Goal: Transaction & Acquisition: Book appointment/travel/reservation

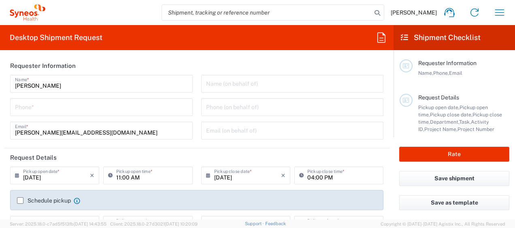
type input "8493"
type input "Syneos Health Clinical Spain"
type input "[GEOGRAPHIC_DATA]"
drag, startPoint x: 54, startPoint y: 107, endPoint x: 289, endPoint y: 211, distance: 256.8
click at [54, 107] on input "tel" at bounding box center [101, 107] width 173 height 14
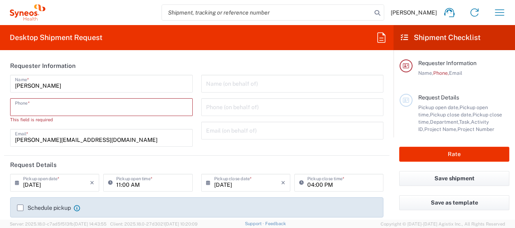
click at [43, 107] on input "tel" at bounding box center [101, 107] width 173 height 14
paste input "93 25 56 51"
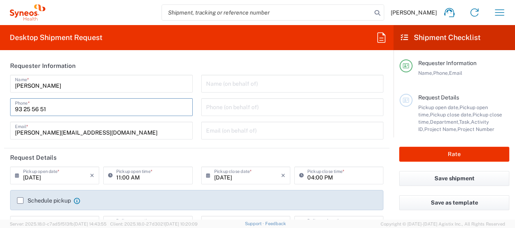
drag, startPoint x: 26, startPoint y: 112, endPoint x: 206, endPoint y: 112, distance: 179.5
click at [26, 112] on input "93 25 56 51" at bounding box center [101, 107] width 173 height 14
paste input "93 25 56 51"
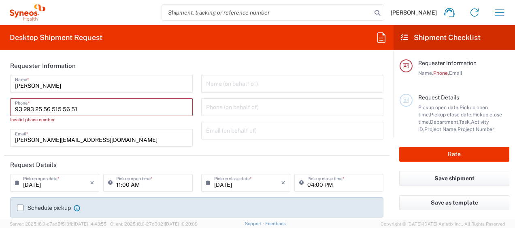
drag, startPoint x: 97, startPoint y: 110, endPoint x: 43, endPoint y: 108, distance: 53.9
click at [43, 108] on input "93 293 25 56 515 56 51" at bounding box center [101, 107] width 173 height 14
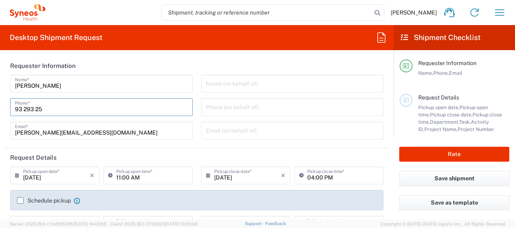
click at [25, 111] on input "93 293 25" at bounding box center [101, 107] width 173 height 14
click at [33, 109] on input "93293 25" at bounding box center [101, 107] width 173 height 14
click at [51, 110] on input "9329325" at bounding box center [101, 107] width 173 height 14
click at [29, 107] on input "9329325651" at bounding box center [101, 107] width 173 height 14
drag, startPoint x: 47, startPoint y: 112, endPoint x: 25, endPoint y: 111, distance: 22.7
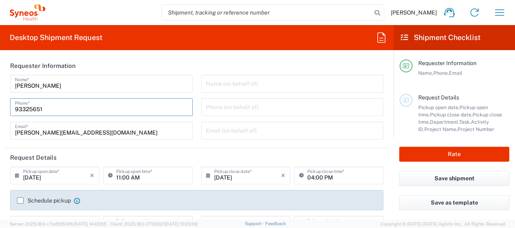
click at [25, 111] on input "93325651" at bounding box center [101, 107] width 173 height 14
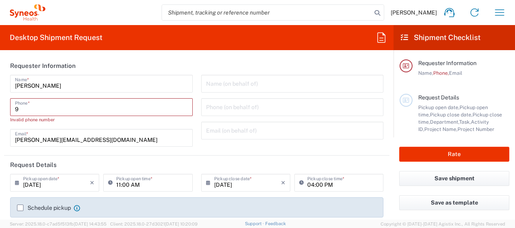
click at [23, 110] on input "9" at bounding box center [101, 107] width 173 height 14
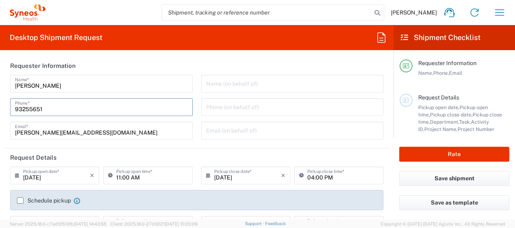
type input "93255651"
click at [80, 110] on input "93255651" at bounding box center [101, 107] width 173 height 14
click at [132, 179] on input "11:00 AM" at bounding box center [151, 175] width 71 height 14
click at [118, 178] on input "11:00 AM" at bounding box center [151, 175] width 71 height 14
click at [119, 178] on input "11:00 AM" at bounding box center [151, 175] width 71 height 14
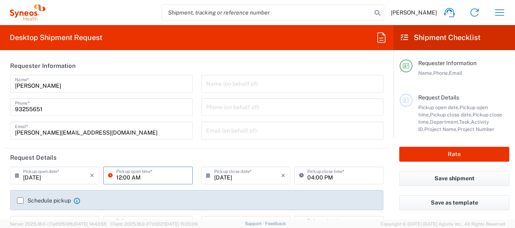
type input "12:00 AM"
click at [313, 175] on input "04:00 PM" at bounding box center [342, 175] width 71 height 14
click at [310, 178] on input "04:00 PM" at bounding box center [342, 175] width 71 height 14
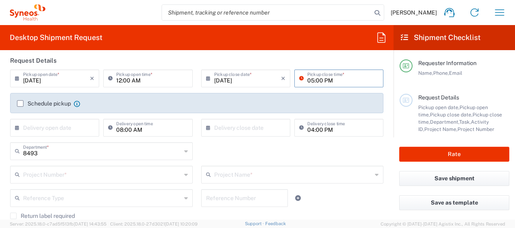
scroll to position [116, 0]
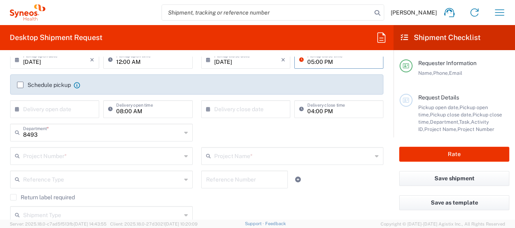
type input "05:00 PM"
click at [21, 83] on label "Schedule pickup" at bounding box center [44, 85] width 54 height 6
click at [20, 85] on input "Schedule pickup" at bounding box center [20, 85] width 0 height 0
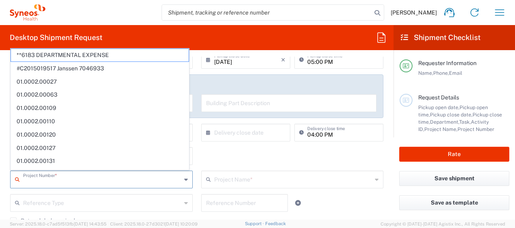
click at [34, 179] on input "text" at bounding box center [102, 179] width 158 height 14
click at [231, 75] on div "Schedule pickup When scheduling a pickup please be sure to meet the following c…" at bounding box center [196, 97] width 373 height 44
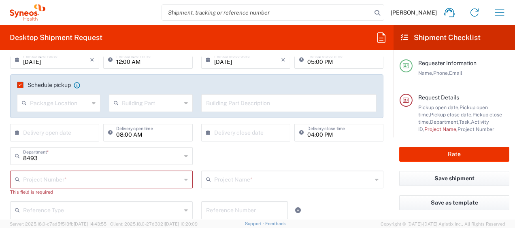
click at [229, 152] on div "8493 Department * 8493 3000 3100 3109 3110 3111 3112 3125 3130 3135 3136 3150 3…" at bounding box center [197, 158] width 382 height 23
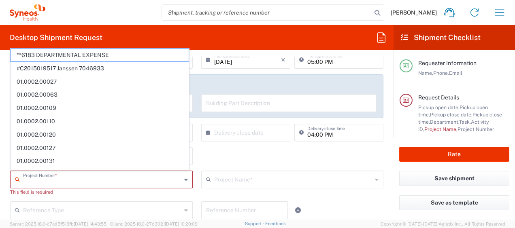
click at [39, 181] on input "text" at bounding box center [102, 179] width 158 height 14
type input "84"
click at [252, 158] on div "8493 Department * 8493 3000 3100 3109 3110 3111 3112 3125 3130 3135 3136 3150 3…" at bounding box center [197, 158] width 382 height 23
click at [45, 180] on input "text" at bounding box center [102, 179] width 159 height 14
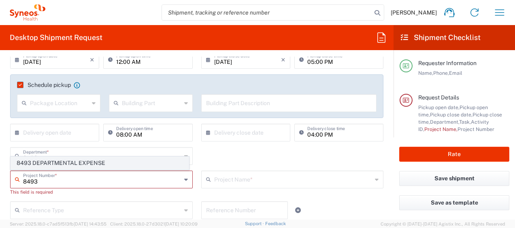
click at [62, 164] on span "8493 DEPARTMENTAL EXPENSE" at bounding box center [100, 163] width 178 height 13
type input "8493 DEPARTMENTAL EXPENSE"
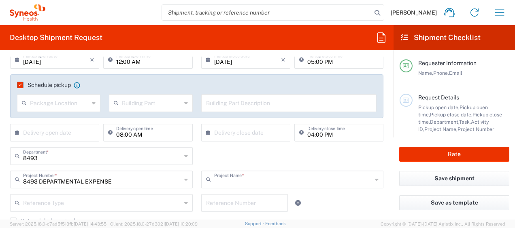
type input "8493 DEPARTMENTAL EXPENSE"
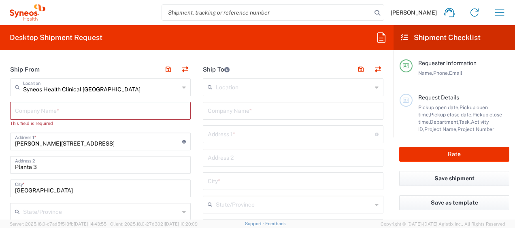
scroll to position [347, 0]
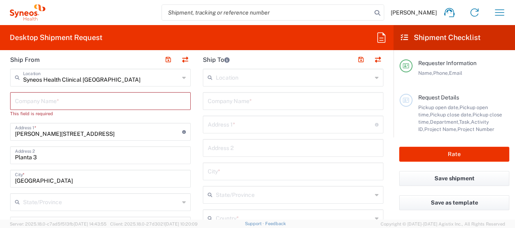
click at [47, 96] on input "text" at bounding box center [100, 101] width 171 height 14
click at [38, 102] on input "text" at bounding box center [100, 101] width 171 height 14
type input "sY"
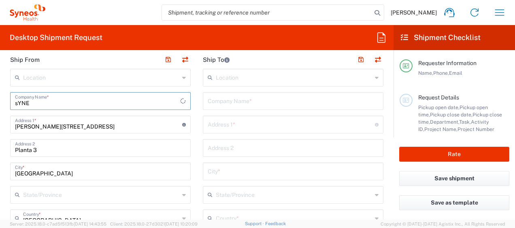
click at [59, 101] on input "sYNE" at bounding box center [97, 101] width 165 height 14
type input "s"
type input "Syneos Health"
click at [58, 125] on input "Calle Hernani 59" at bounding box center [98, 124] width 167 height 14
drag, startPoint x: 60, startPoint y: 125, endPoint x: 15, endPoint y: 124, distance: 44.2
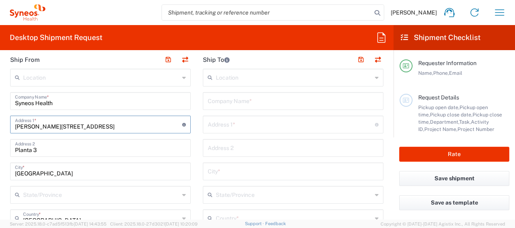
click at [15, 124] on input "Calle Hernani 59" at bounding box center [98, 124] width 167 height 14
type input "AV Diagonal 571"
drag, startPoint x: 39, startPoint y: 172, endPoint x: -2, endPoint y: 177, distance: 40.9
click at [0, 177] on html "Anne Le Beguec Home Shipment estimator Shipment tracking Desktop shipment reque…" at bounding box center [257, 114] width 515 height 228
type input "b"
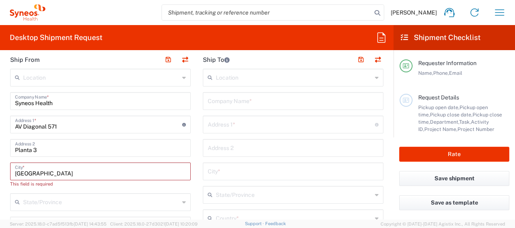
type input "Barcelona"
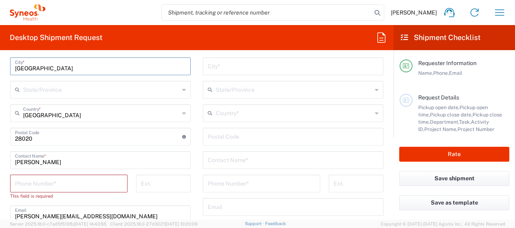
scroll to position [455, 0]
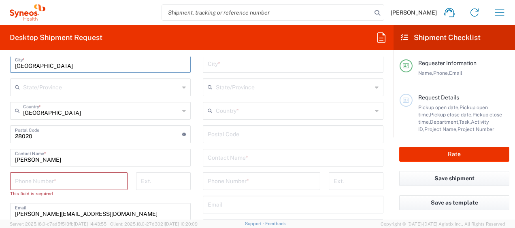
click at [154, 91] on input "text" at bounding box center [101, 87] width 156 height 14
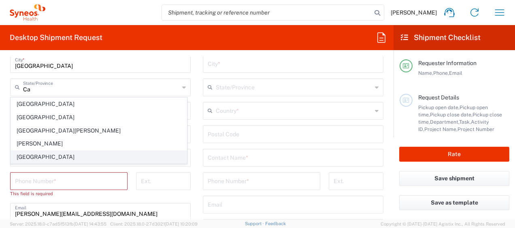
click at [57, 156] on span "Catalunya" at bounding box center [99, 157] width 176 height 13
type input "Catalunya"
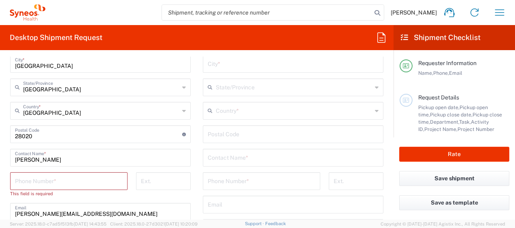
click at [34, 181] on input "tel" at bounding box center [69, 181] width 108 height 14
click at [27, 180] on input "tel" at bounding box center [69, 181] width 108 height 14
click at [25, 159] on input "Anne Le Beguec" at bounding box center [100, 157] width 171 height 14
click at [20, 182] on input "tel" at bounding box center [69, 181] width 108 height 14
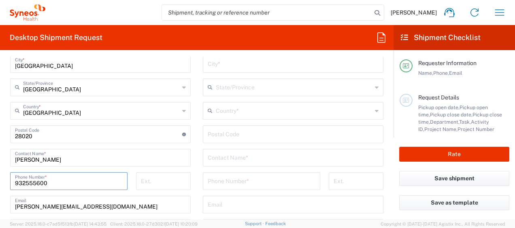
type input "932555600"
drag, startPoint x: 71, startPoint y: 155, endPoint x: 0, endPoint y: 157, distance: 71.3
click at [0, 157] on html "Anne Le Beguec Home Shipment estimator Shipment tracking Desktop shipment reque…" at bounding box center [257, 114] width 515 height 228
type input "Bianca SURIOL"
click at [52, 206] on input "anne.lebeguec@syneoshealth.com" at bounding box center [100, 204] width 171 height 14
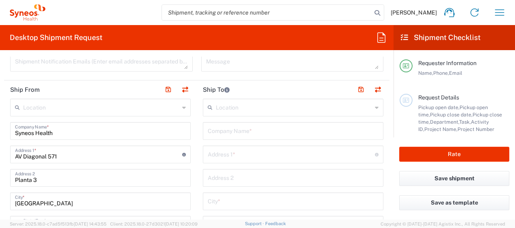
scroll to position [319, 0]
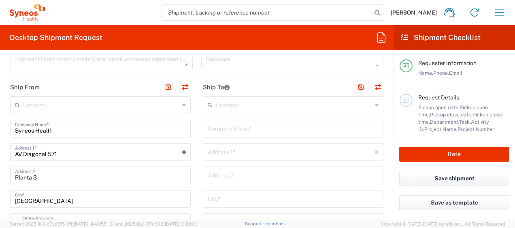
click at [237, 102] on input "text" at bounding box center [294, 105] width 156 height 14
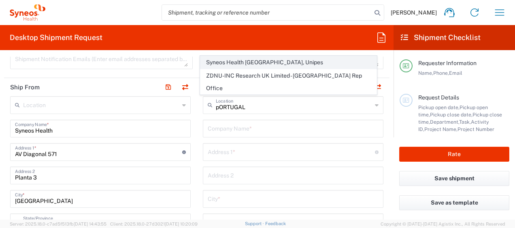
click at [235, 69] on span "Syneos Health Portugal, Unipes" at bounding box center [289, 62] width 176 height 13
type input "Syneos Health Portugal, Unipes"
type input "Avenida Duque d’Ávila, nº 46, 3º andar ‘C’"
type input "Lisboa"
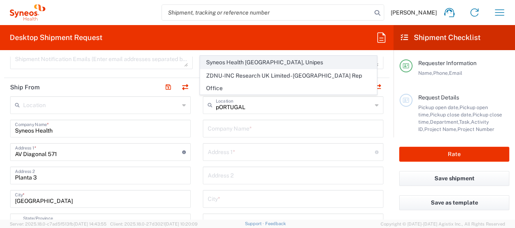
type input "Portugal"
type input "1050-083"
type input "Sender/Shipper"
type input "Delivery Duty Paid"
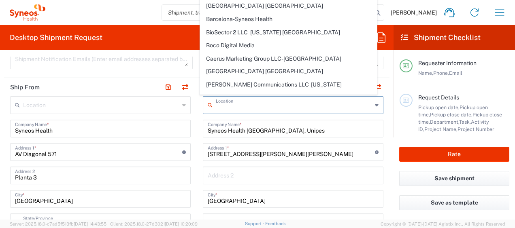
drag, startPoint x: 299, startPoint y: 107, endPoint x: 192, endPoint y: 103, distance: 107.4
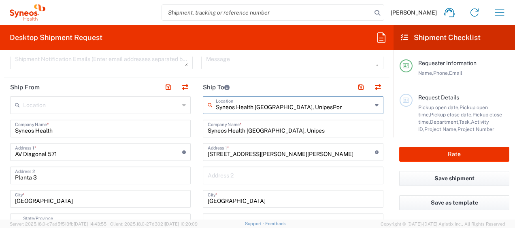
type input "Syneos Health Portugal, UnipesPort"
drag, startPoint x: 314, startPoint y: 107, endPoint x: 193, endPoint y: 102, distance: 121.2
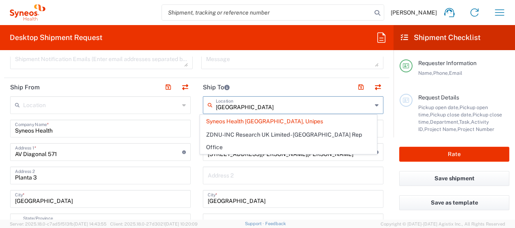
click at [245, 104] on input "portugal" at bounding box center [294, 105] width 156 height 14
click at [249, 86] on header "Ship To" at bounding box center [293, 87] width 193 height 18
type input "Syneos Health Portugal, Unipes"
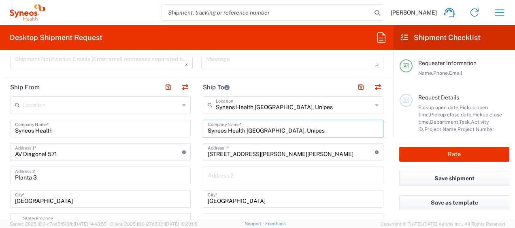
drag, startPoint x: 288, startPoint y: 130, endPoint x: 185, endPoint y: 126, distance: 103.8
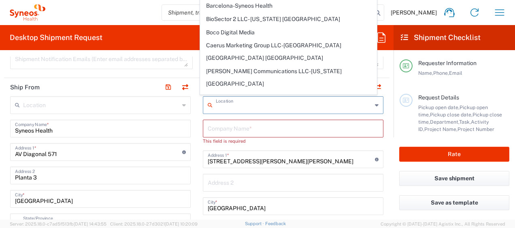
click at [241, 105] on input "text" at bounding box center [294, 105] width 156 height 14
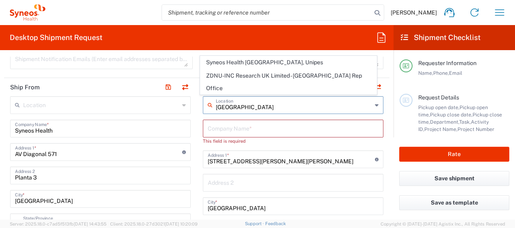
type input "PORTUGAL"
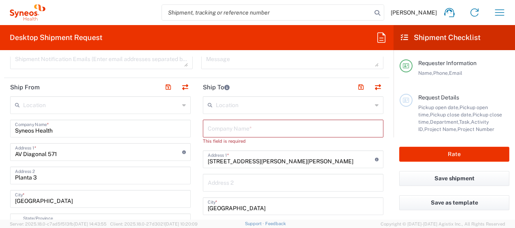
click at [223, 127] on input "text" at bounding box center [293, 128] width 171 height 14
click at [262, 89] on header "Ship To" at bounding box center [293, 87] width 193 height 18
click at [226, 129] on input "text" at bounding box center [293, 128] width 171 height 14
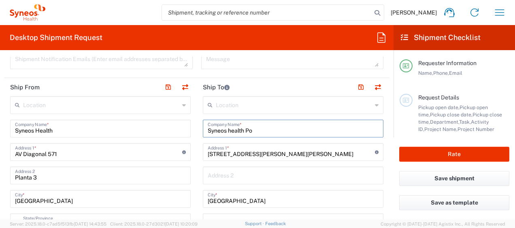
click at [259, 132] on input "Syneos health Po" at bounding box center [293, 128] width 171 height 14
type input "Syneos health Po"
drag, startPoint x: 257, startPoint y: 130, endPoint x: 202, endPoint y: 128, distance: 55.1
click at [203, 128] on div "Syneos health Po Company Name *" at bounding box center [293, 129] width 181 height 18
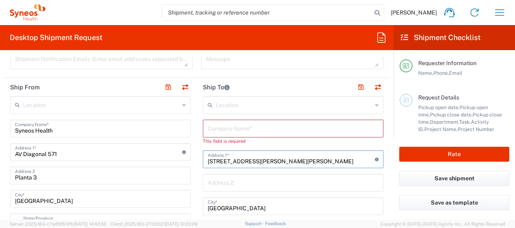
drag, startPoint x: 322, startPoint y: 161, endPoint x: 195, endPoint y: 157, distance: 126.9
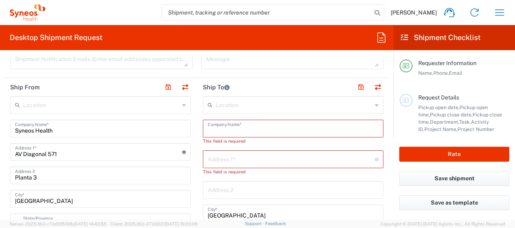
click at [228, 130] on input "text" at bounding box center [293, 128] width 171 height 14
click at [227, 131] on input "text" at bounding box center [293, 128] width 171 height 14
paste input "Núcleo de Prestações de Desemprego"
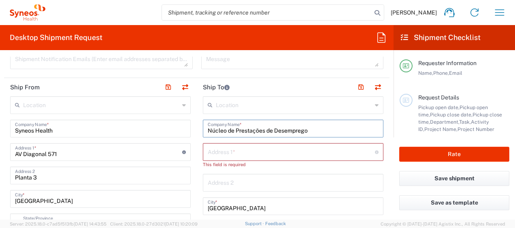
click at [309, 130] on input "Núcleo de Prestações de Desemprego" at bounding box center [293, 128] width 171 height 14
type input "Núcleo de Prestações de Desemprego"
click at [225, 149] on input "text" at bounding box center [291, 152] width 167 height 14
paste input "Instituto de Emprego da Madeira, IP-RAM"
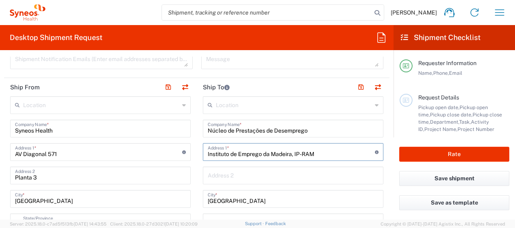
type input "Instituto de Emprego da Madeira, IP-RAM"
drag, startPoint x: 235, startPoint y: 177, endPoint x: 181, endPoint y: 175, distance: 53.9
click at [235, 177] on input "text" at bounding box center [293, 175] width 171 height 14
paste input "Rua da Boa Viagem, 36"
click at [220, 198] on input "Lisboa" at bounding box center [293, 199] width 171 height 14
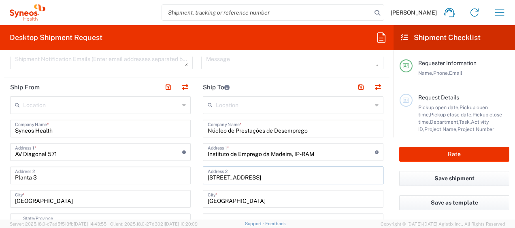
click at [282, 178] on input "Rua da Boa Viagem, 36" at bounding box center [293, 175] width 171 height 14
paste input "9060-027 Funchal"
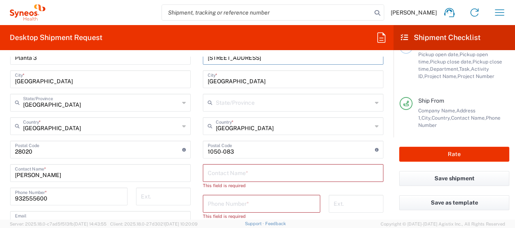
scroll to position [449, 0]
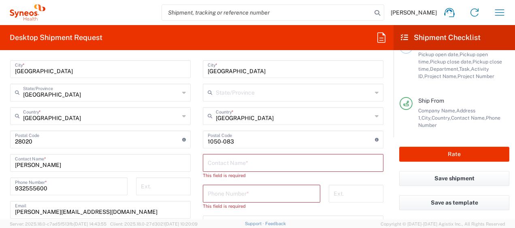
type input "Rua da Boa Viagem, 36 9060-027 Funchal"
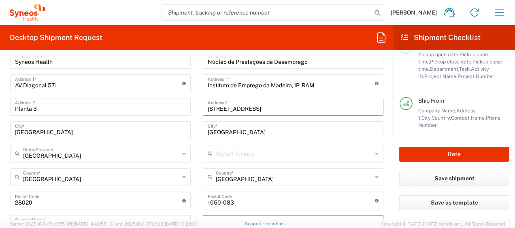
scroll to position [396, 0]
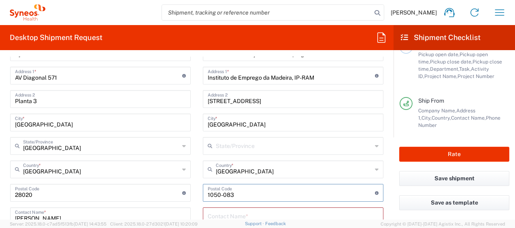
drag, startPoint x: 245, startPoint y: 193, endPoint x: 198, endPoint y: 194, distance: 47.0
click at [198, 194] on main "Location Addison Whitney LLC-Morrisvile NC US Barcelona-Syneos Health BioSector…" at bounding box center [293, 221] width 193 height 402
drag, startPoint x: 238, startPoint y: 122, endPoint x: 188, endPoint y: 123, distance: 49.9
click at [188, 123] on div "Ship From Location Addison Whitney LLC-Morrisvile NC US Barcelona-Syneos Health…" at bounding box center [197, 213] width 386 height 423
type input "Funchal"
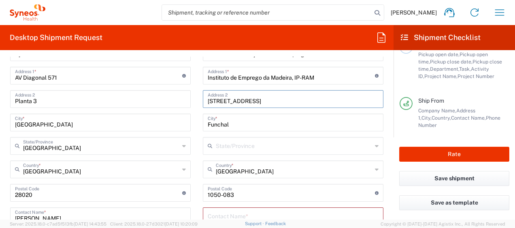
drag, startPoint x: 294, startPoint y: 99, endPoint x: 338, endPoint y: 103, distance: 43.9
click at [338, 103] on input "Rua da Boa Viagem, 36 9060-027 Funchal" at bounding box center [293, 99] width 171 height 14
drag, startPoint x: 297, startPoint y: 96, endPoint x: 267, endPoint y: 102, distance: 30.8
click at [267, 102] on input "Rua da Boa Viagem, 36 9060-027" at bounding box center [293, 99] width 171 height 14
type input "Rua da Boa Viagem, 36"
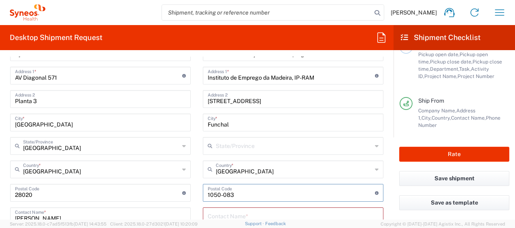
drag, startPoint x: 198, startPoint y: 197, endPoint x: 186, endPoint y: 195, distance: 12.3
click at [186, 195] on div "Ship From Location Addison Whitney LLC-Morrisvile NC US Barcelona-Syneos Health…" at bounding box center [197, 213] width 386 height 423
paste input "9060-027"
type input "9060-027"
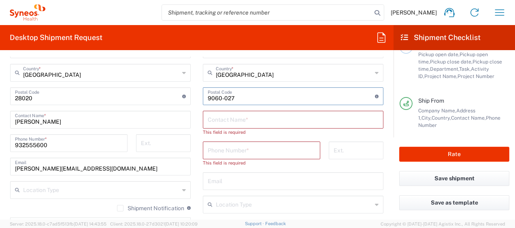
scroll to position [495, 0]
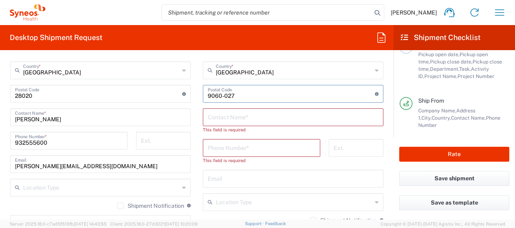
click at [234, 117] on input "text" at bounding box center [293, 117] width 171 height 14
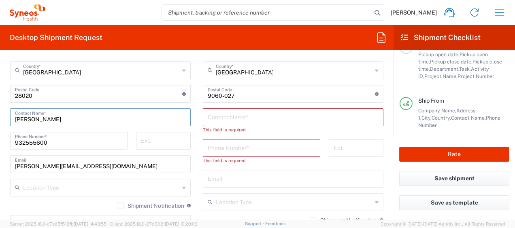
drag, startPoint x: 64, startPoint y: 120, endPoint x: 8, endPoint y: 117, distance: 56.3
click at [8, 117] on main "Location Addison Whitney LLC-Morrisvile NC US Barcelona-Syneos Health BioSector…" at bounding box center [100, 114] width 193 height 387
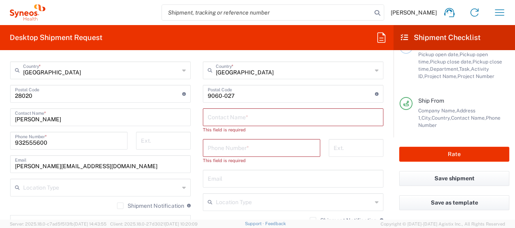
click at [235, 125] on div "Contact Name *" at bounding box center [293, 118] width 181 height 18
click at [225, 117] on input "text" at bounding box center [293, 117] width 171 height 14
paste input "Núcleo de Prestações de Desemprego"
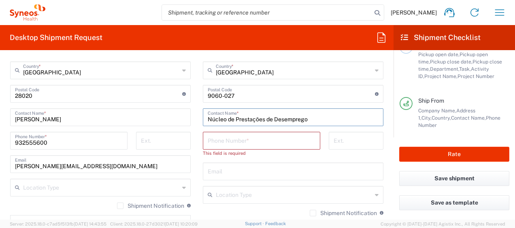
click at [318, 120] on input "Núcleo de Prestações de Desemprego" at bounding box center [293, 117] width 171 height 14
paste input "Instituto de Emprego da Madeira, IP-RAM"
type input "Núcleo de Prestações de Desemprego Instituto de Emprego da Madeira, IP-RAM"
click at [220, 140] on input "tel" at bounding box center [262, 140] width 108 height 14
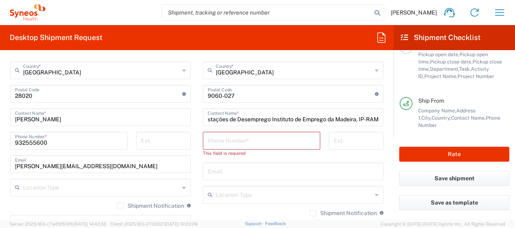
scroll to position [0, 0]
click at [222, 141] on input "tel" at bounding box center [262, 140] width 108 height 14
paste input "291 145 740"
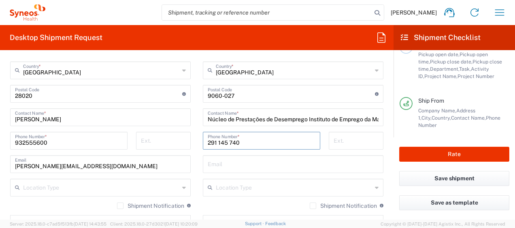
click at [208, 141] on input "291 145 740" at bounding box center [262, 140] width 108 height 14
type input "00351291 145 740"
click at [294, 158] on input "text" at bounding box center [293, 164] width 171 height 14
click at [199, 154] on div "00351291 145 740 Phone Number *" at bounding box center [262, 143] width 126 height 23
click at [233, 164] on input "text" at bounding box center [293, 164] width 171 height 14
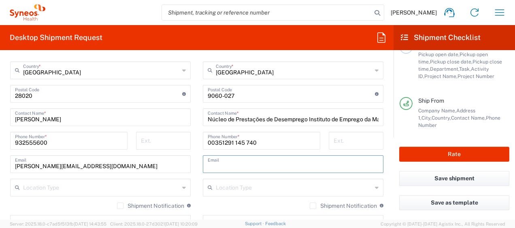
drag, startPoint x: 228, startPoint y: 159, endPoint x: 205, endPoint y: 165, distance: 24.3
click at [228, 159] on input "text" at bounding box center [293, 164] width 171 height 14
paste input "ce.npd@iem.madeira.gov.pt"
click at [208, 165] on input "ce.npd@iem.madeira.gov.pt" at bounding box center [293, 164] width 171 height 14
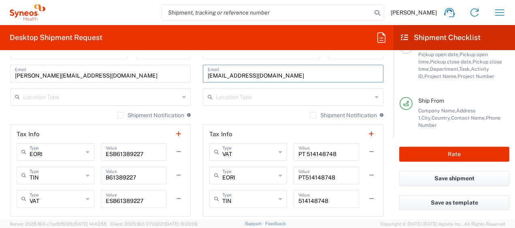
scroll to position [593, 0]
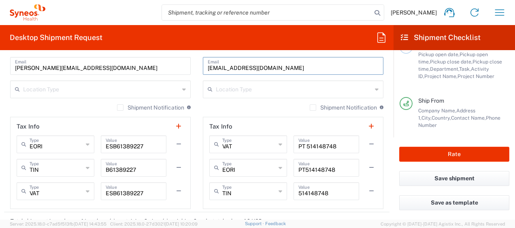
type input "ce.npd@iem.madeira.gov.pt"
click at [77, 95] on div "Location Type" at bounding box center [100, 90] width 181 height 18
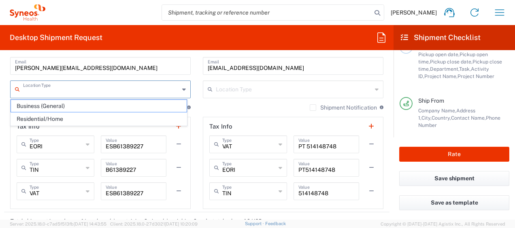
click at [52, 87] on input "text" at bounding box center [101, 89] width 156 height 14
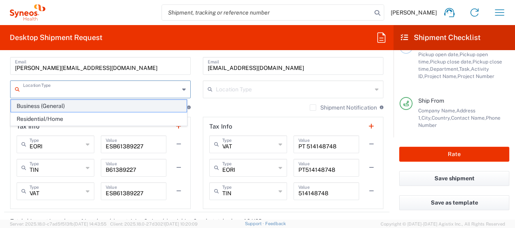
click at [45, 105] on span "Business (General)" at bounding box center [99, 106] width 176 height 13
type input "Business (General)"
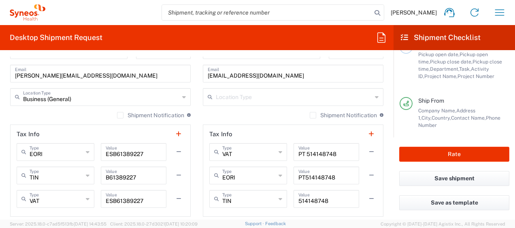
scroll to position [581, 0]
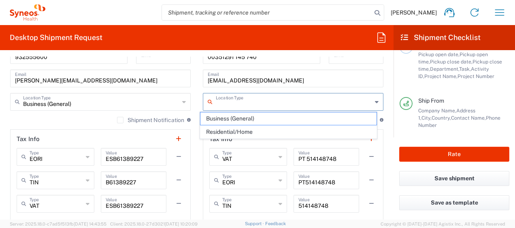
click at [287, 102] on input "text" at bounding box center [294, 101] width 156 height 14
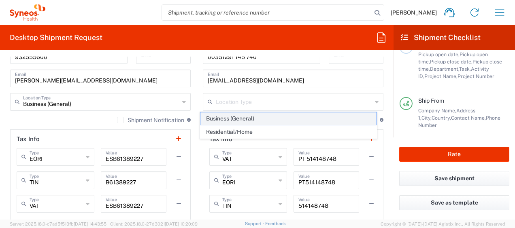
click at [234, 115] on span "Business (General)" at bounding box center [289, 119] width 176 height 13
type input "Business (General)"
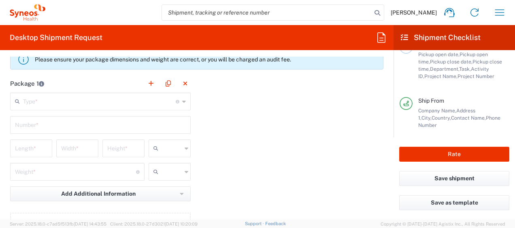
scroll to position [783, 0]
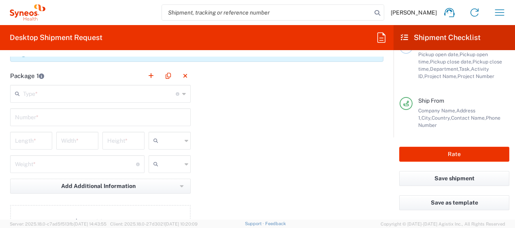
click at [182, 93] on icon at bounding box center [184, 94] width 4 height 13
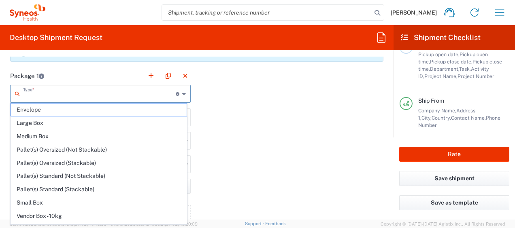
click at [100, 94] on input "text" at bounding box center [99, 93] width 153 height 14
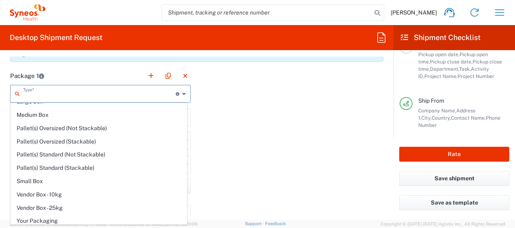
scroll to position [0, 0]
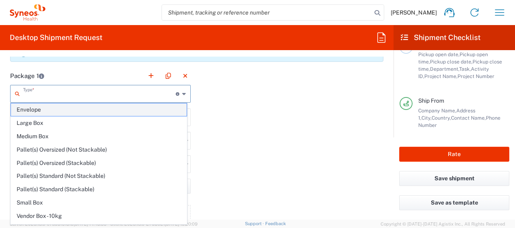
click at [145, 110] on span "Envelope" at bounding box center [99, 110] width 176 height 13
type input "Envelope"
type input "1"
type input "9.5"
type input "12.5"
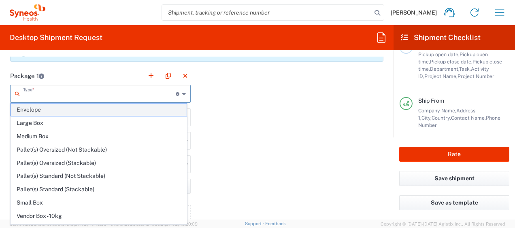
type input "0.25"
type input "in"
type input "0.45"
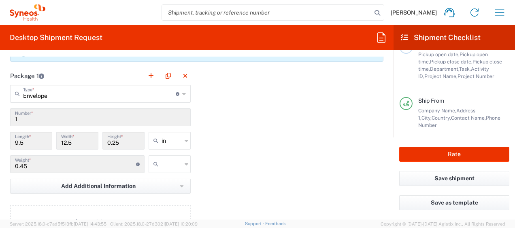
click at [185, 143] on icon at bounding box center [187, 140] width 4 height 13
click at [185, 139] on icon at bounding box center [187, 140] width 4 height 13
click at [158, 172] on span "cm" at bounding box center [167, 170] width 40 height 13
type input "24.13"
type input "31.75"
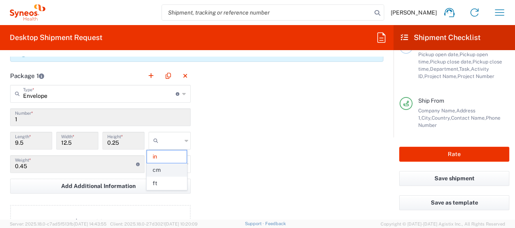
type input "0.64"
type input "cm"
click at [185, 163] on icon at bounding box center [187, 164] width 4 height 13
click at [162, 180] on span "kgs" at bounding box center [167, 180] width 40 height 13
type input "kgs"
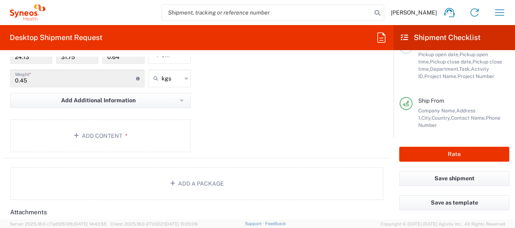
scroll to position [861, 0]
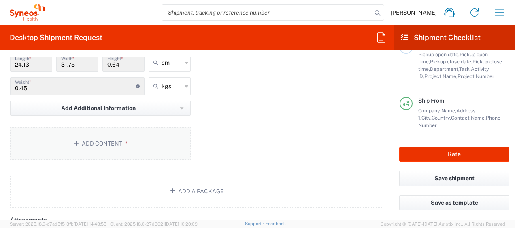
click at [89, 142] on button "Add Content *" at bounding box center [100, 143] width 181 height 33
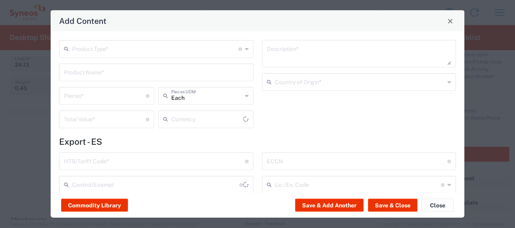
click at [245, 49] on icon at bounding box center [247, 49] width 4 height 13
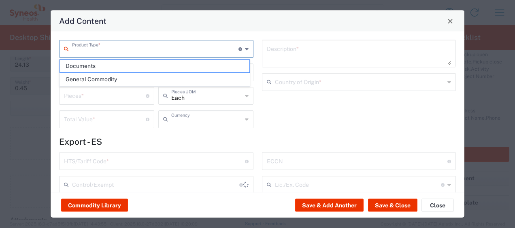
type input "US Dollar"
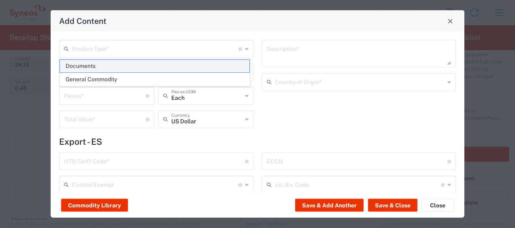
click at [111, 66] on span "Documents" at bounding box center [155, 66] width 190 height 13
type input "Documents"
type input "1"
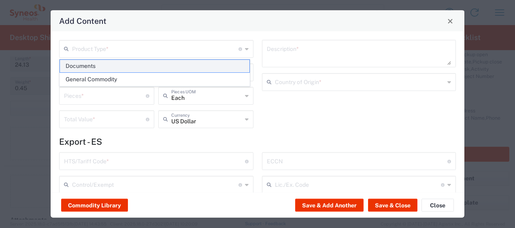
type textarea "Documents"
type input "Spain"
type input "0000.00.0000"
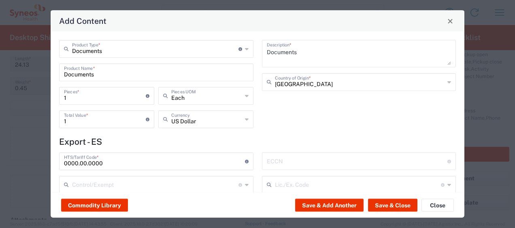
click at [245, 119] on icon at bounding box center [247, 119] width 4 height 13
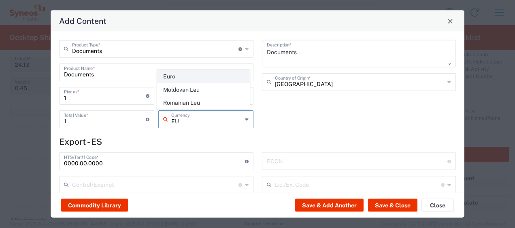
click at [187, 77] on span "Euro" at bounding box center [204, 76] width 92 height 13
type input "Euro"
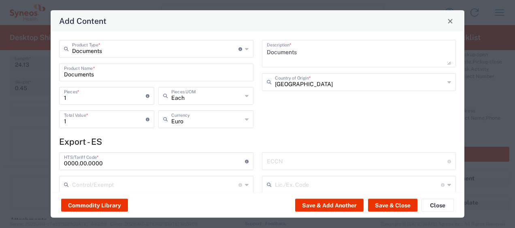
click at [77, 124] on input "1" at bounding box center [105, 119] width 82 height 14
click at [288, 132] on div "Documents Description * Spain Country of Origin *" at bounding box center [359, 87] width 203 height 94
click at [385, 209] on button "Save & Close" at bounding box center [392, 205] width 49 height 13
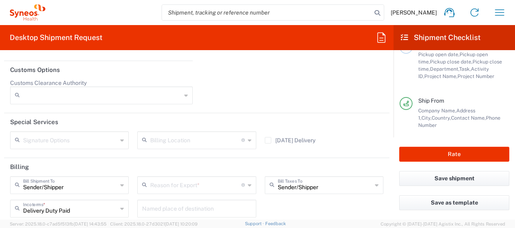
scroll to position [1182, 0]
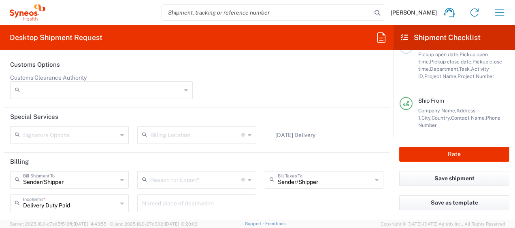
click at [124, 130] on div "Signature Options" at bounding box center [69, 135] width 119 height 18
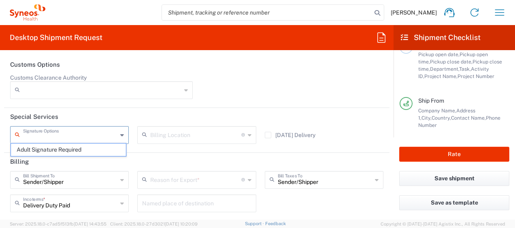
click at [160, 114] on header "Special Services" at bounding box center [197, 117] width 386 height 18
click at [115, 135] on input "text" at bounding box center [70, 135] width 94 height 14
click at [53, 148] on span "Adult Signature Required" at bounding box center [68, 150] width 115 height 13
type input "Adult Signature Required"
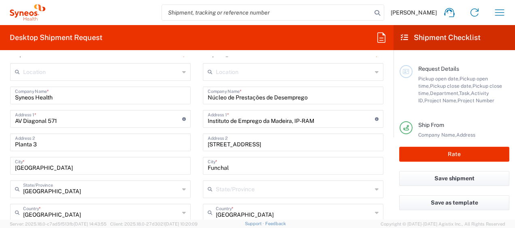
scroll to position [26, 0]
drag, startPoint x: 416, startPoint y: 70, endPoint x: 515, endPoint y: 71, distance: 98.4
click at [436, 66] on main "Requester Information Name, Phone, Email Request Details Pickup open date, Pick…" at bounding box center [455, 94] width 122 height 88
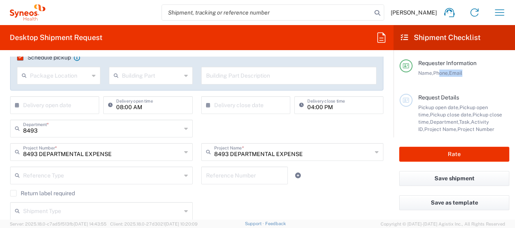
scroll to position [146, 0]
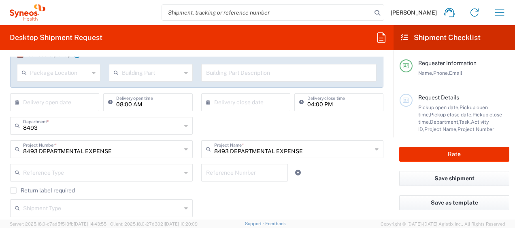
click at [122, 102] on input "08:00 AM" at bounding box center [151, 102] width 71 height 14
click at [118, 105] on input "08:00 AM" at bounding box center [151, 102] width 71 height 14
click at [121, 104] on input "08:00 AM" at bounding box center [151, 102] width 71 height 14
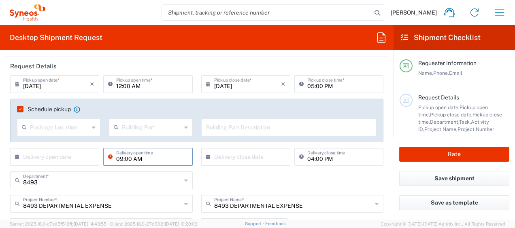
scroll to position [89, 0]
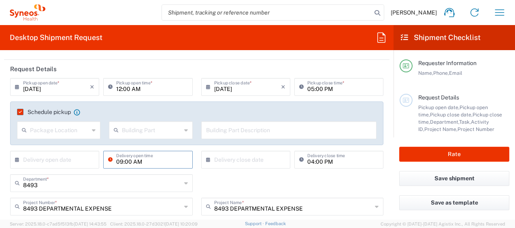
type input "09:00 AM"
click at [138, 91] on input "12:00 AM" at bounding box center [151, 86] width 71 height 14
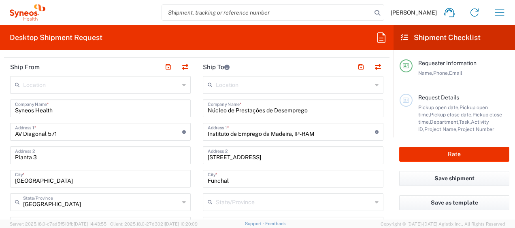
scroll to position [334, 0]
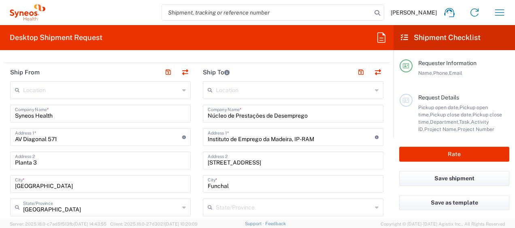
type input "12:00 PM"
click at [284, 68] on header "Ship To" at bounding box center [293, 72] width 193 height 18
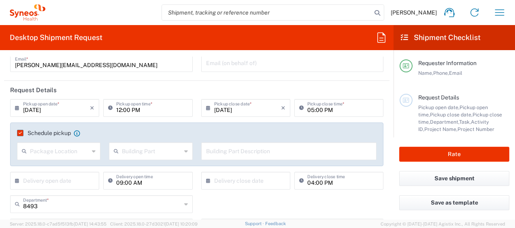
scroll to position [47, 0]
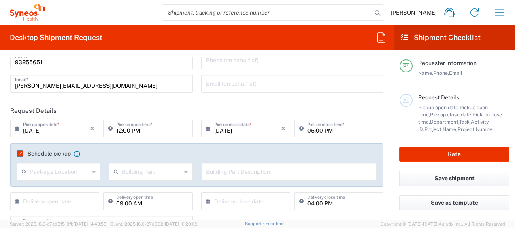
click at [303, 100] on agx-form-section "Requester Information Anne Le Beguec Name * 93255651 Phone * anne.lebeguec@syne…" at bounding box center [197, 56] width 386 height 92
click at [163, 108] on header "Request Details" at bounding box center [197, 111] width 386 height 18
drag, startPoint x: 415, startPoint y: 94, endPoint x: 391, endPoint y: 80, distance: 27.9
click at [394, 88] on main "Requester Information Name, Phone, Email Request Details Pickup open date, Pick…" at bounding box center [455, 94] width 122 height 88
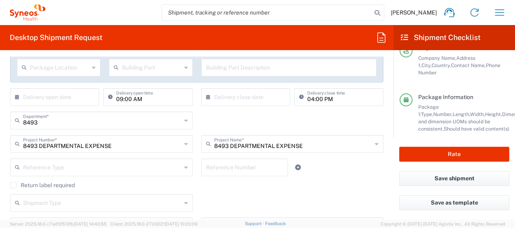
scroll to position [208, 0]
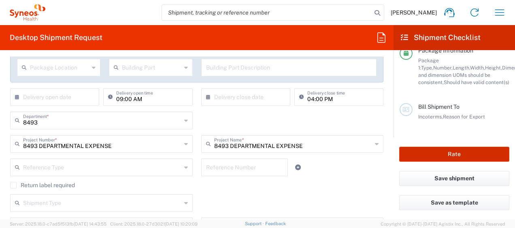
click at [459, 156] on button "Rate" at bounding box center [454, 154] width 110 height 15
type input "8493 DEPARTMENTAL EXPENSE"
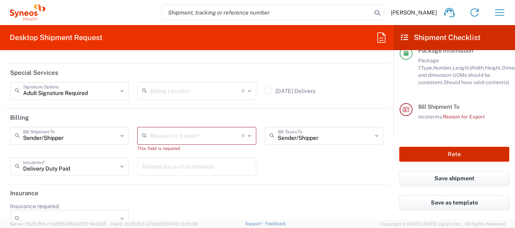
scroll to position [1229, 0]
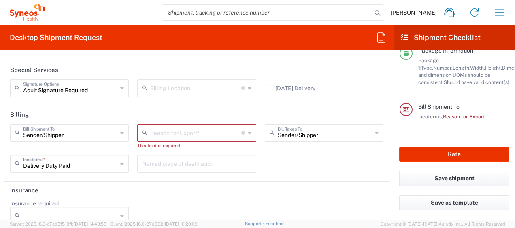
click at [170, 126] on input "text" at bounding box center [195, 133] width 91 height 14
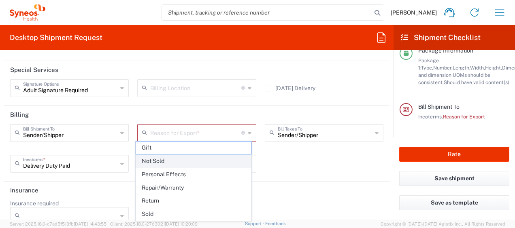
click at [167, 159] on span "Not Sold" at bounding box center [193, 161] width 115 height 13
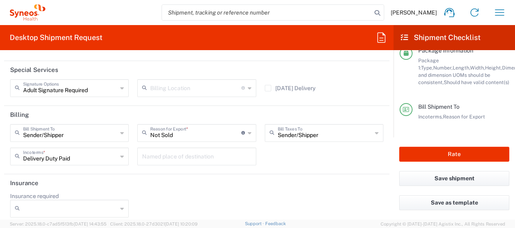
click at [248, 132] on icon at bounding box center [250, 133] width 4 height 13
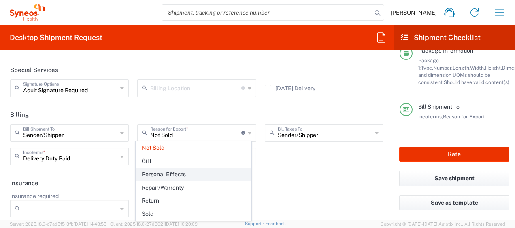
click at [188, 176] on span "Personal Effects" at bounding box center [193, 175] width 115 height 13
type input "Personal Effects"
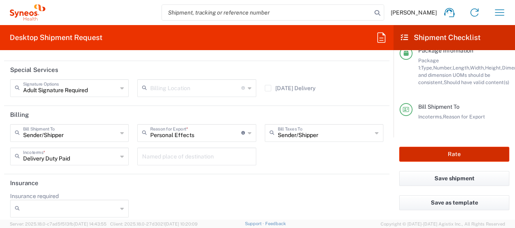
click at [462, 151] on button "Rate" at bounding box center [454, 154] width 110 height 15
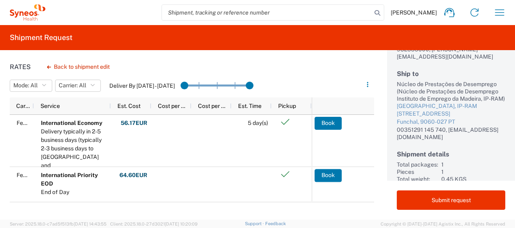
scroll to position [82, 0]
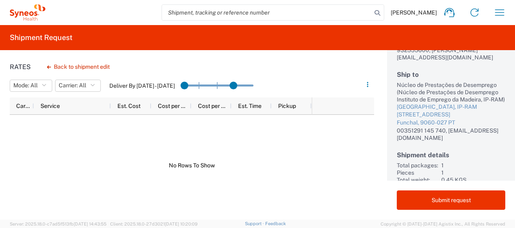
drag, startPoint x: 249, startPoint y: 87, endPoint x: 196, endPoint y: 85, distance: 52.3
drag, startPoint x: 235, startPoint y: 85, endPoint x: 267, endPoint y: 86, distance: 31.6
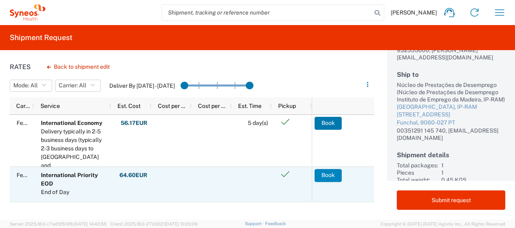
click at [328, 175] on button "Book" at bounding box center [328, 175] width 27 height 13
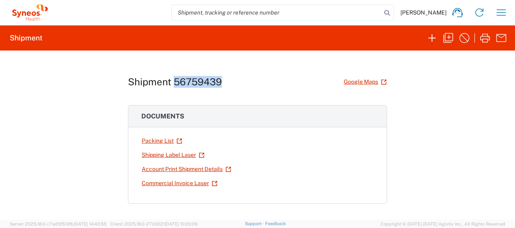
drag, startPoint x: 221, startPoint y: 79, endPoint x: 171, endPoint y: 82, distance: 49.9
click at [171, 82] on div "Shipment 56759439 Google Maps" at bounding box center [257, 82] width 259 height 14
copy h1 "56759439"
click at [175, 156] on link "Shipping Label Laser" at bounding box center [173, 155] width 64 height 14
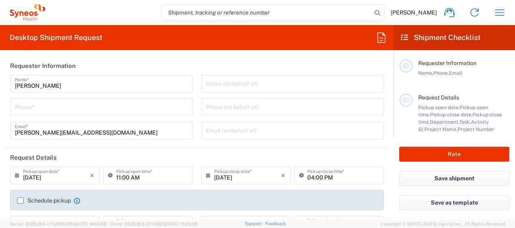
type input "8493"
type input "[GEOGRAPHIC_DATA]"
type input "Syneos Health Clinical [GEOGRAPHIC_DATA]"
